Goal: Unclear

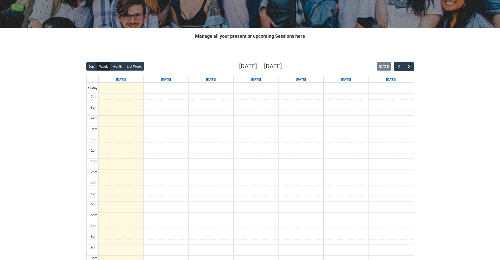
scroll to position [96, 0]
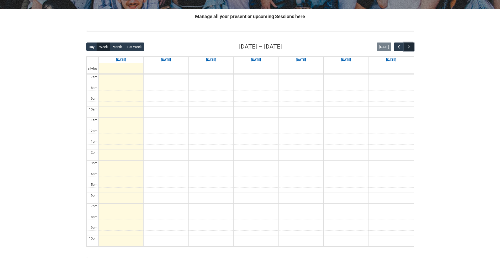
click at [409, 47] on span "button" at bounding box center [409, 46] width 5 height 5
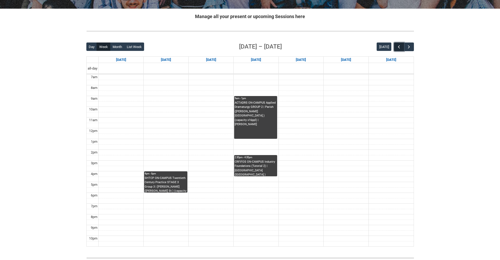
click at [399, 47] on span "button" at bounding box center [399, 46] width 5 height 5
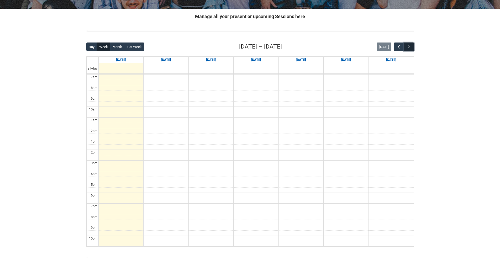
click at [411, 46] on span "button" at bounding box center [409, 46] width 5 height 5
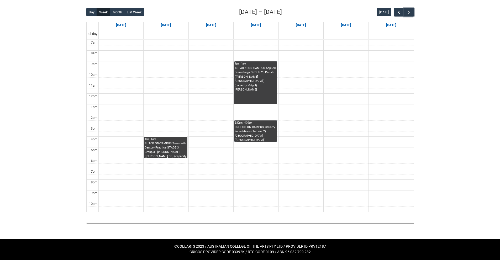
scroll to position [35, 0]
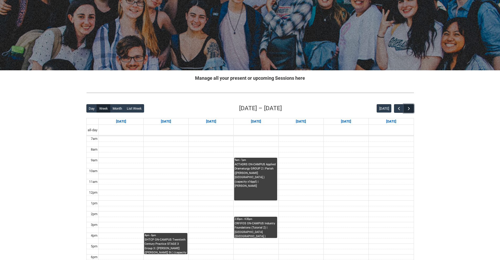
click at [410, 110] on span "button" at bounding box center [409, 108] width 5 height 5
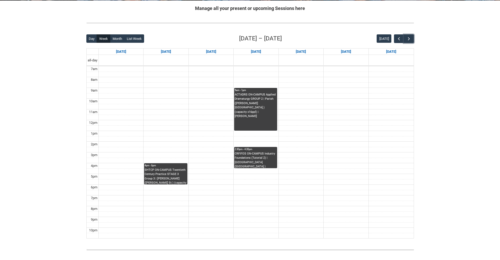
scroll to position [131, 0]
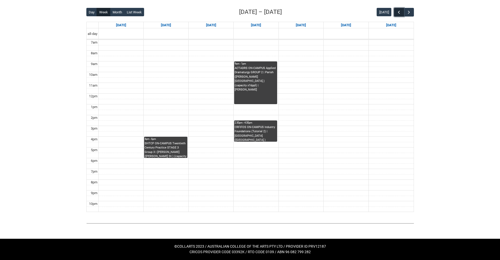
click at [400, 14] on span "button" at bounding box center [399, 12] width 5 height 5
click at [410, 11] on span "button" at bounding box center [409, 12] width 5 height 5
click at [402, 11] on button "button" at bounding box center [399, 12] width 10 height 9
